Goal: Go to known website: Access a specific website the user already knows

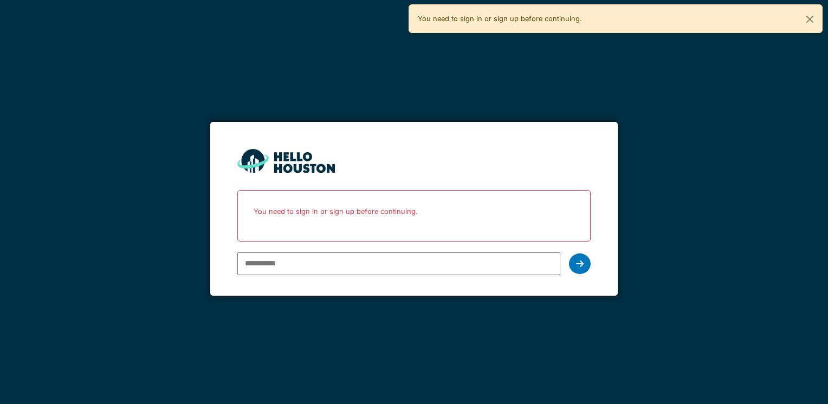
type input "**********"
click at [581, 268] on icon at bounding box center [580, 264] width 8 height 9
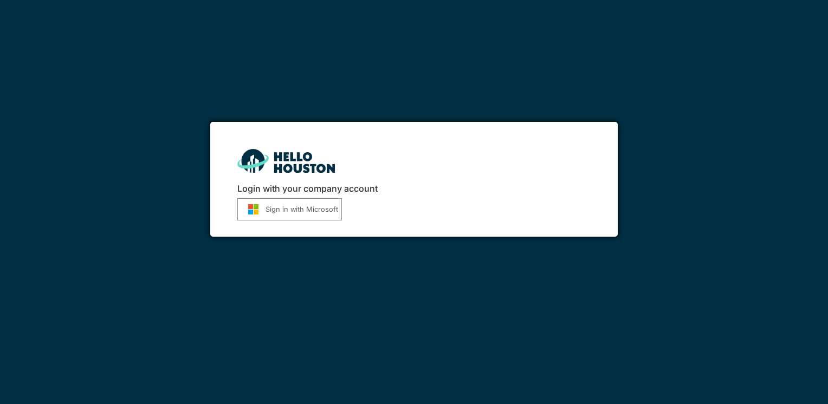
click at [295, 211] on button "Sign in with Microsoft" at bounding box center [289, 209] width 105 height 22
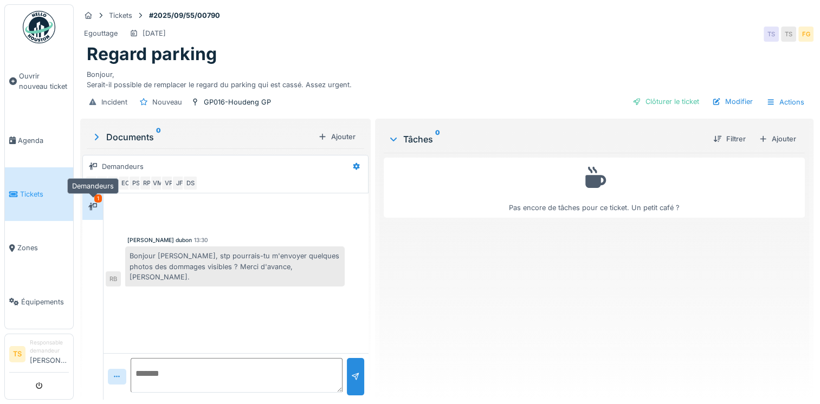
click at [100, 205] on div at bounding box center [93, 207] width 16 height 14
click at [215, 367] on textarea at bounding box center [237, 375] width 212 height 35
click at [125, 370] on div at bounding box center [117, 377] width 18 height 16
click at [144, 328] on div "[PERSON_NAME] dubon 13:30 [PERSON_NAME], stp pourrais-tu m'envoyer quelques pho…" at bounding box center [235, 273] width 265 height 160
